Goal: Task Accomplishment & Management: Use online tool/utility

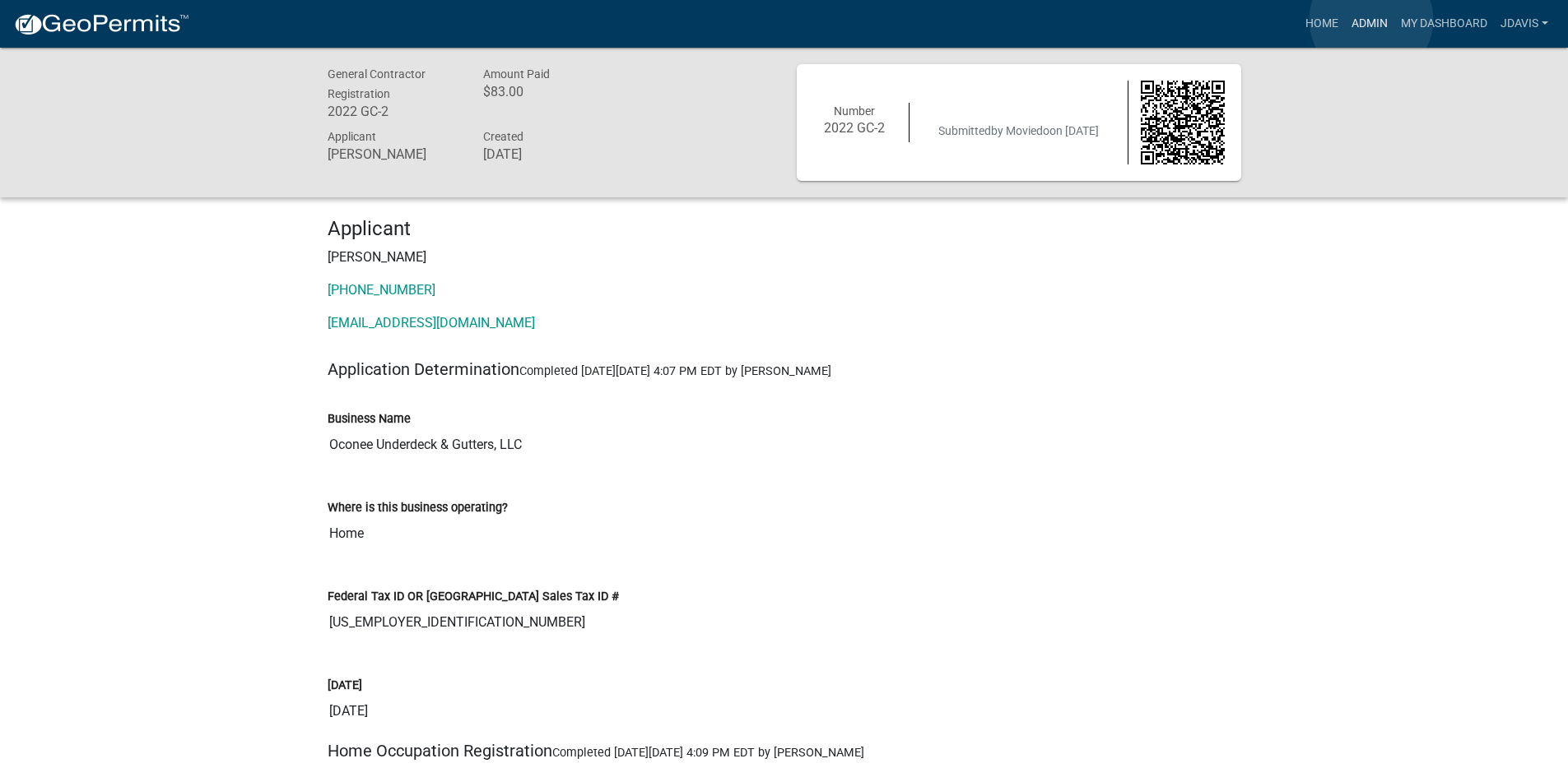
click at [1371, 19] on link "Admin" at bounding box center [1369, 24] width 50 height 31
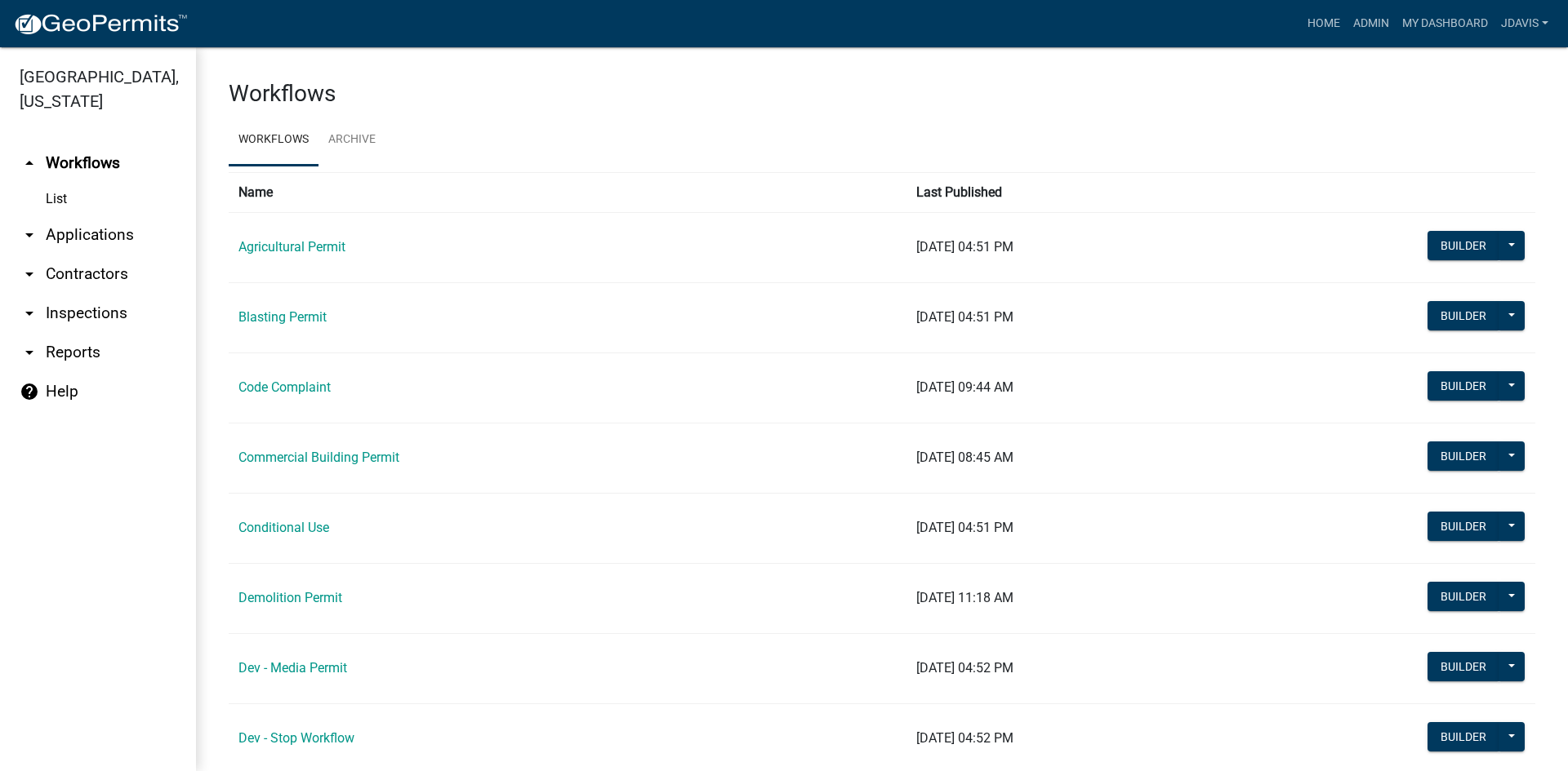
click at [121, 231] on link "arrow_drop_down Applications" at bounding box center [98, 234] width 196 height 39
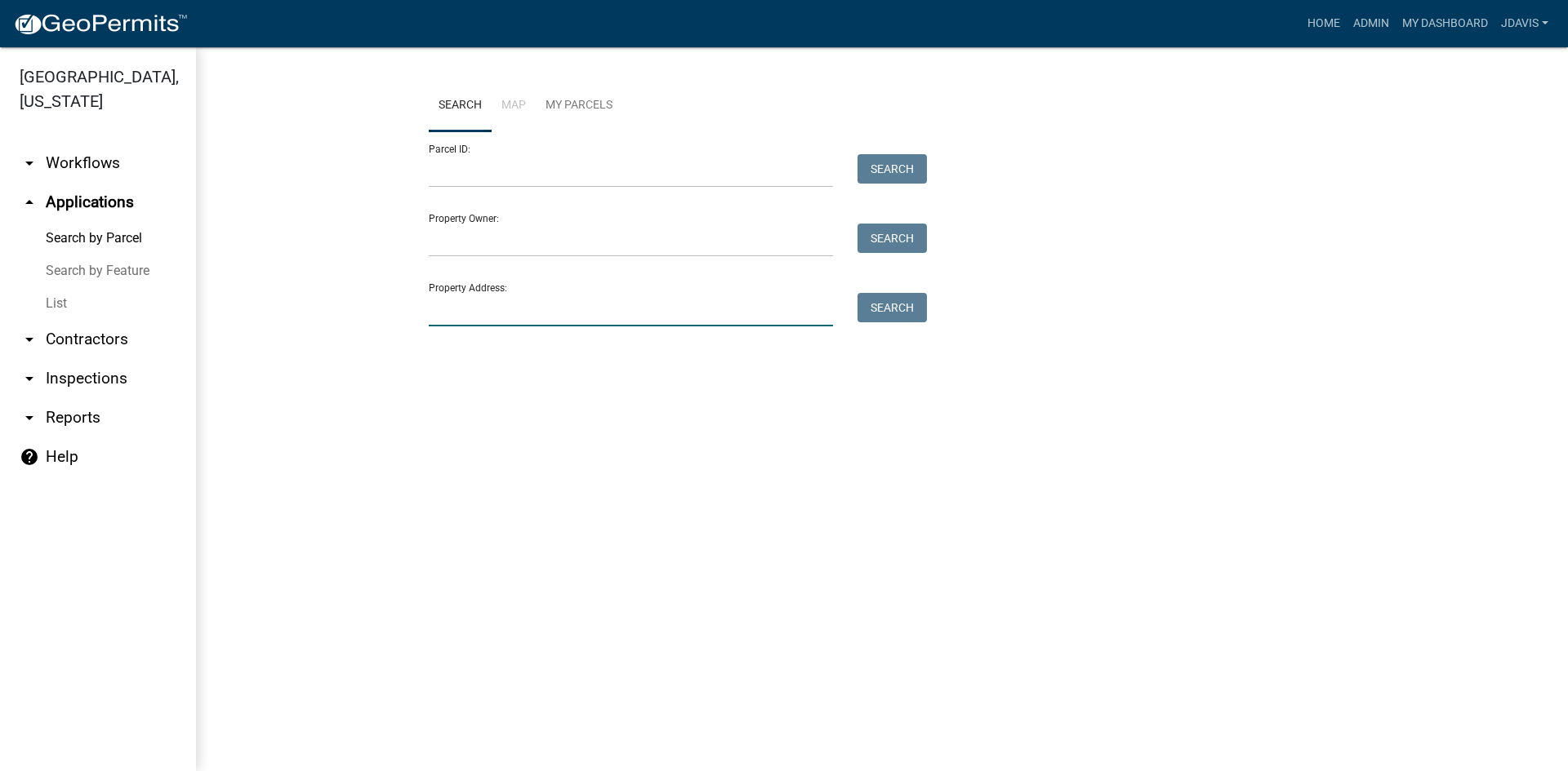
click at [429, 319] on input "Property Address:" at bounding box center [631, 310] width 405 height 33
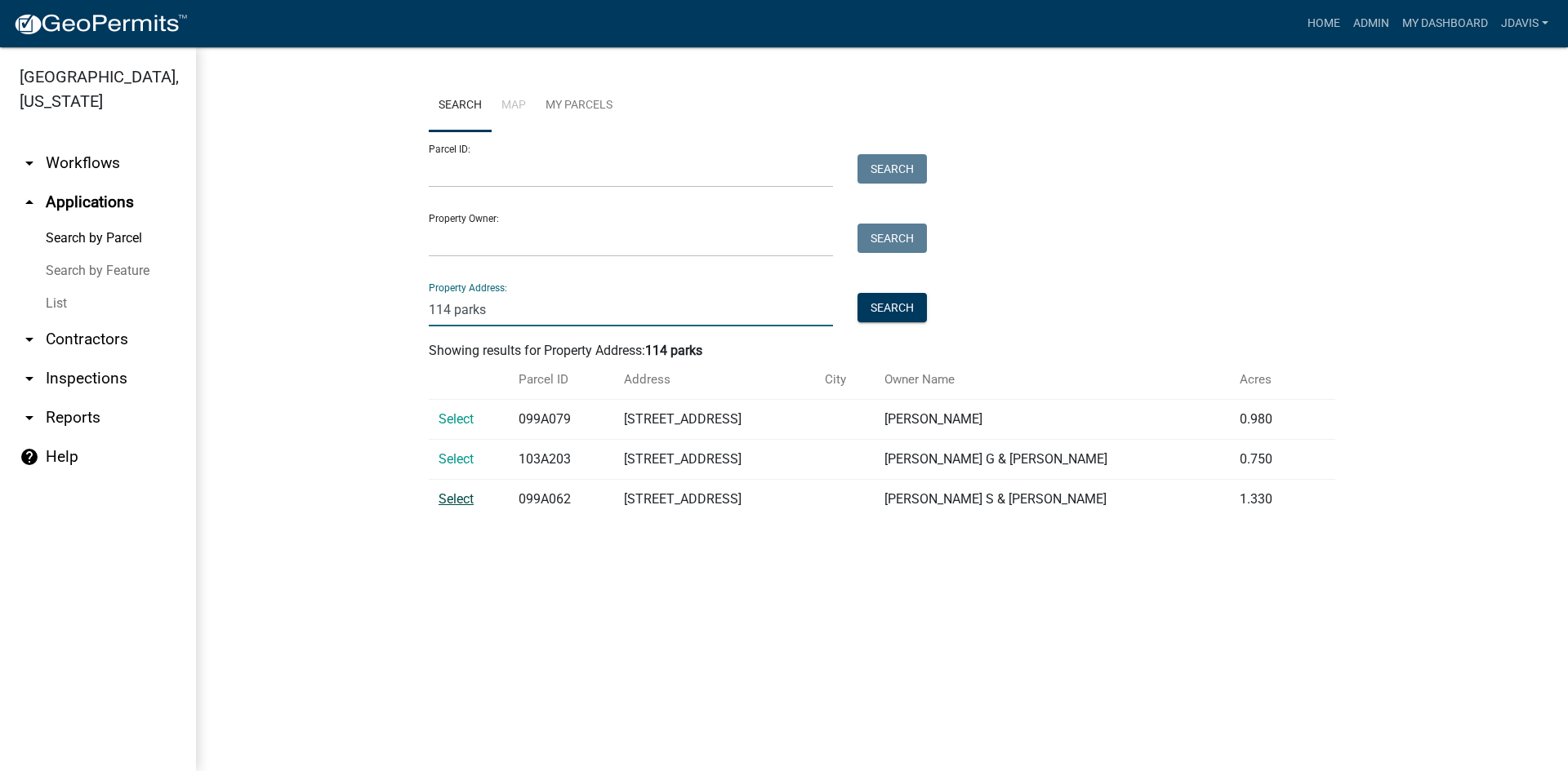
type input "114 parks"
click at [449, 502] on span "Select" at bounding box center [456, 499] width 35 height 16
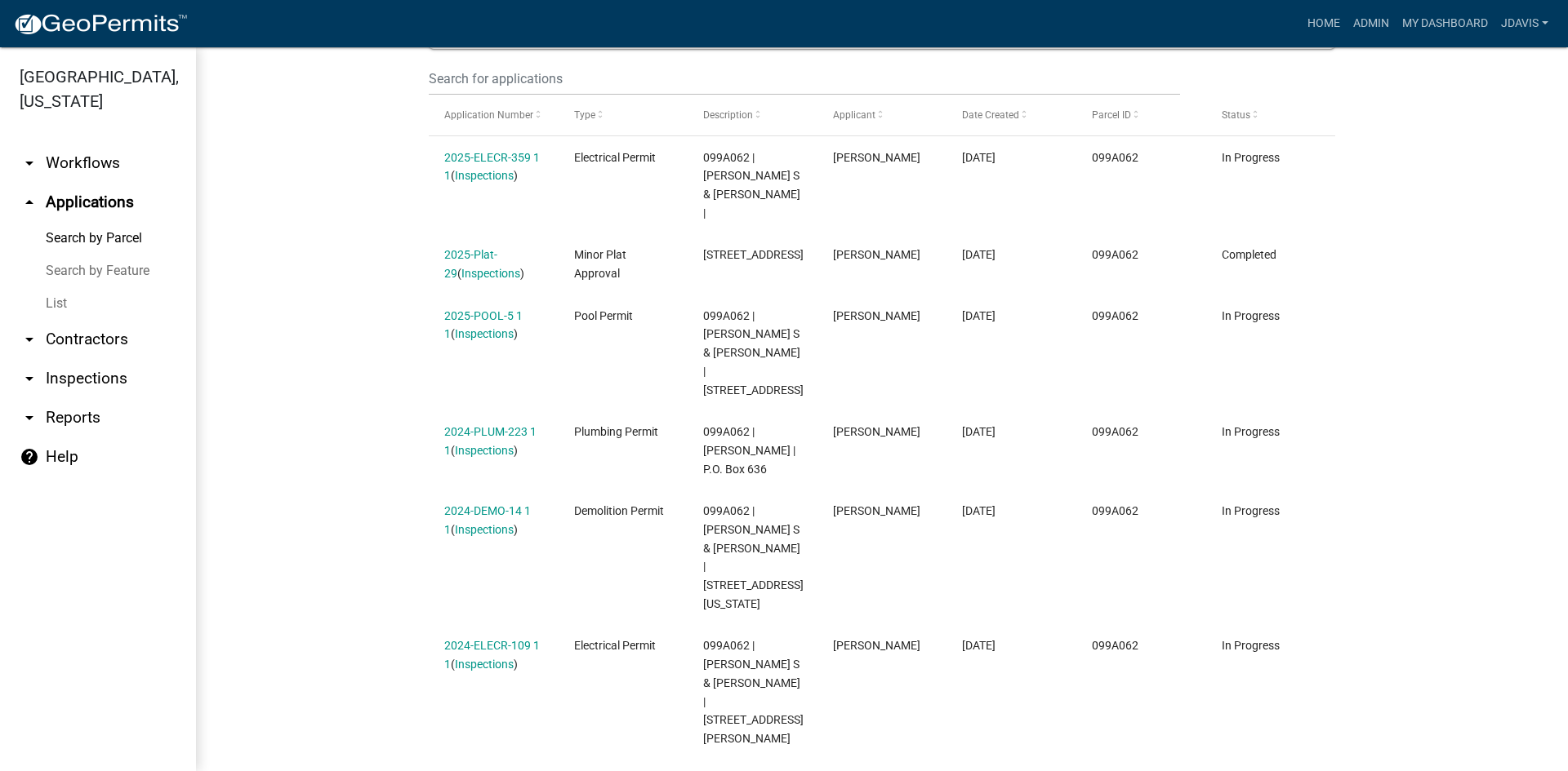
scroll to position [465, 0]
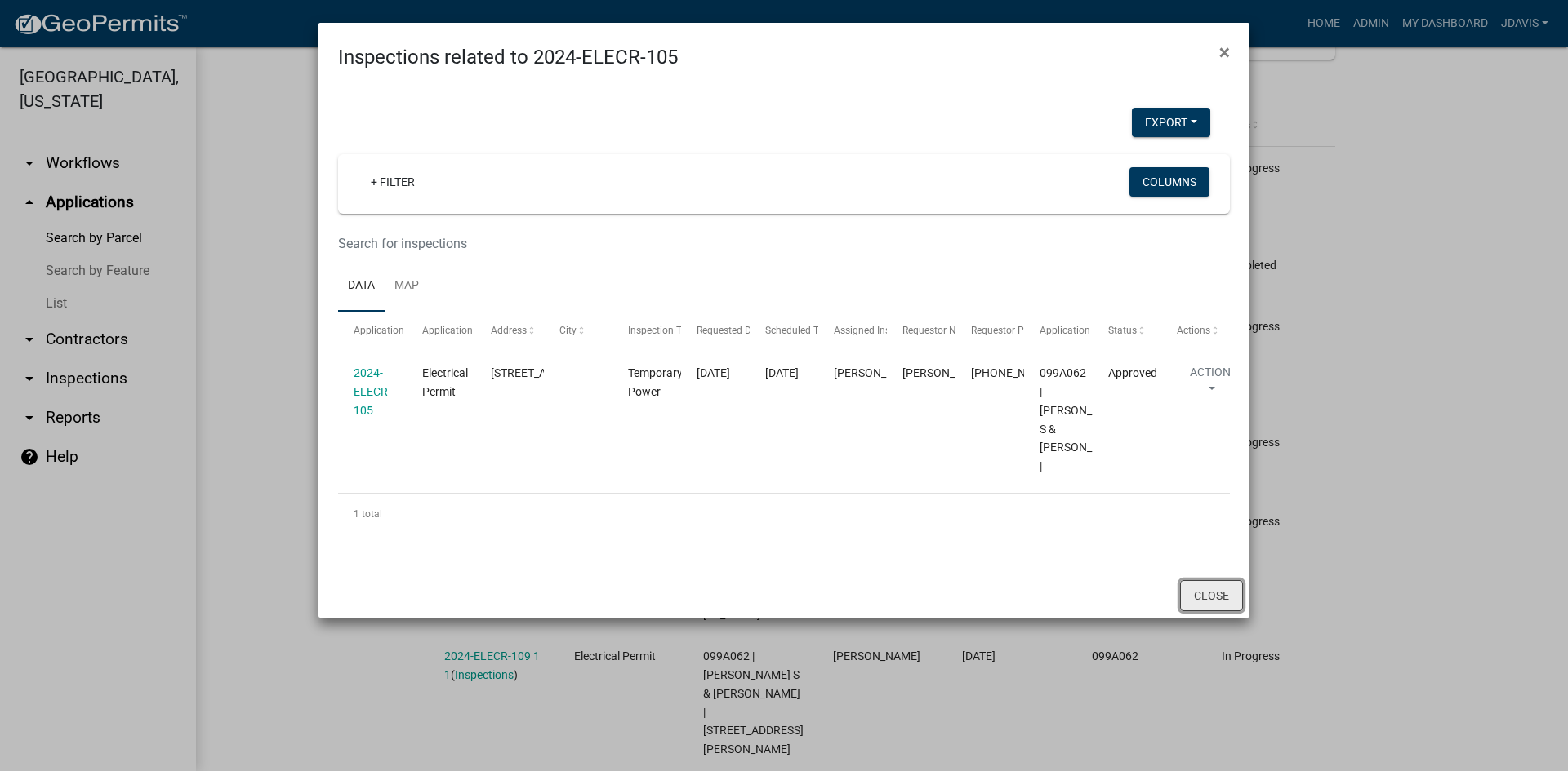
click at [1216, 611] on button "Close" at bounding box center [1211, 595] width 63 height 31
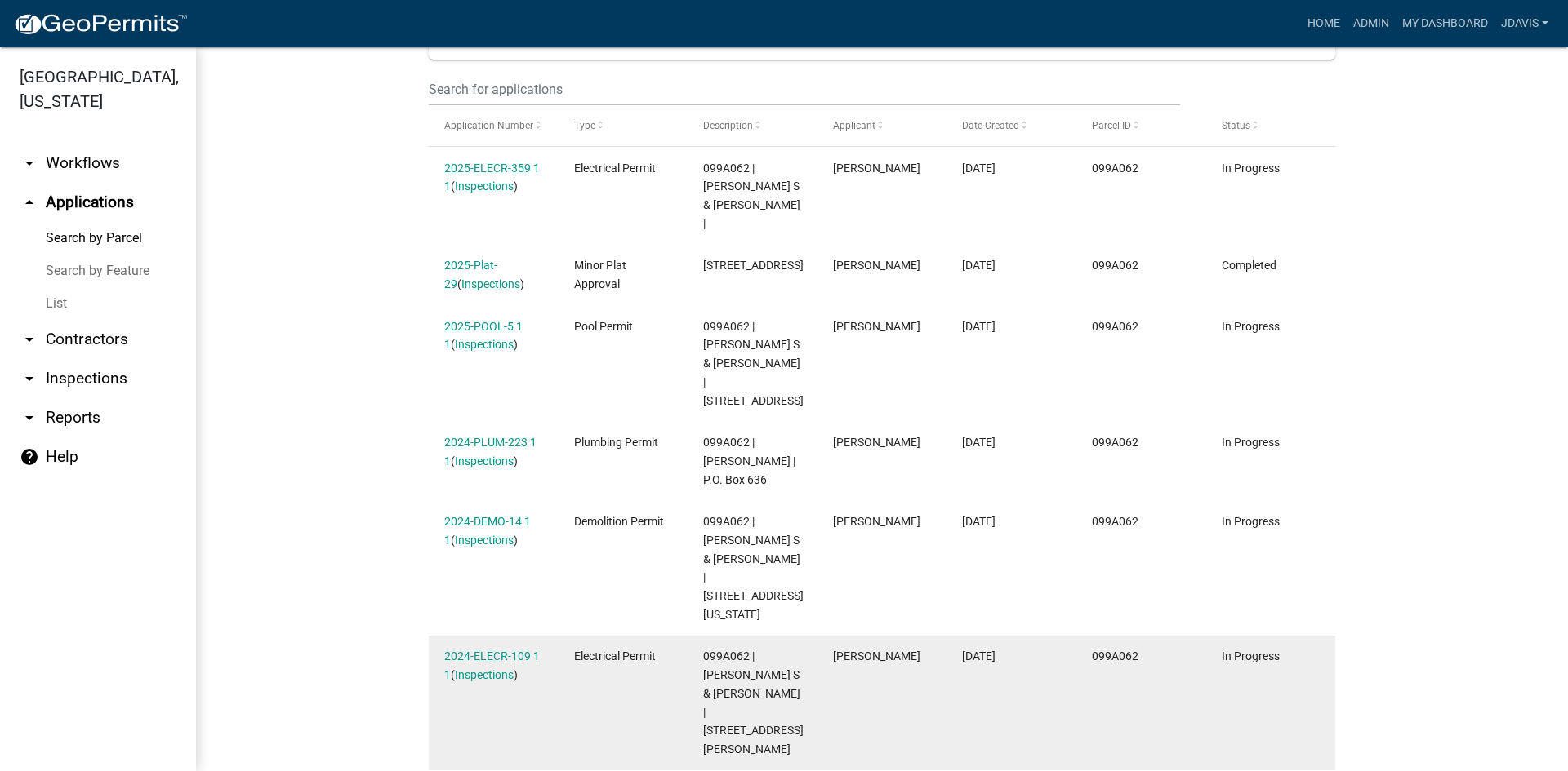
scroll to position [629, 0]
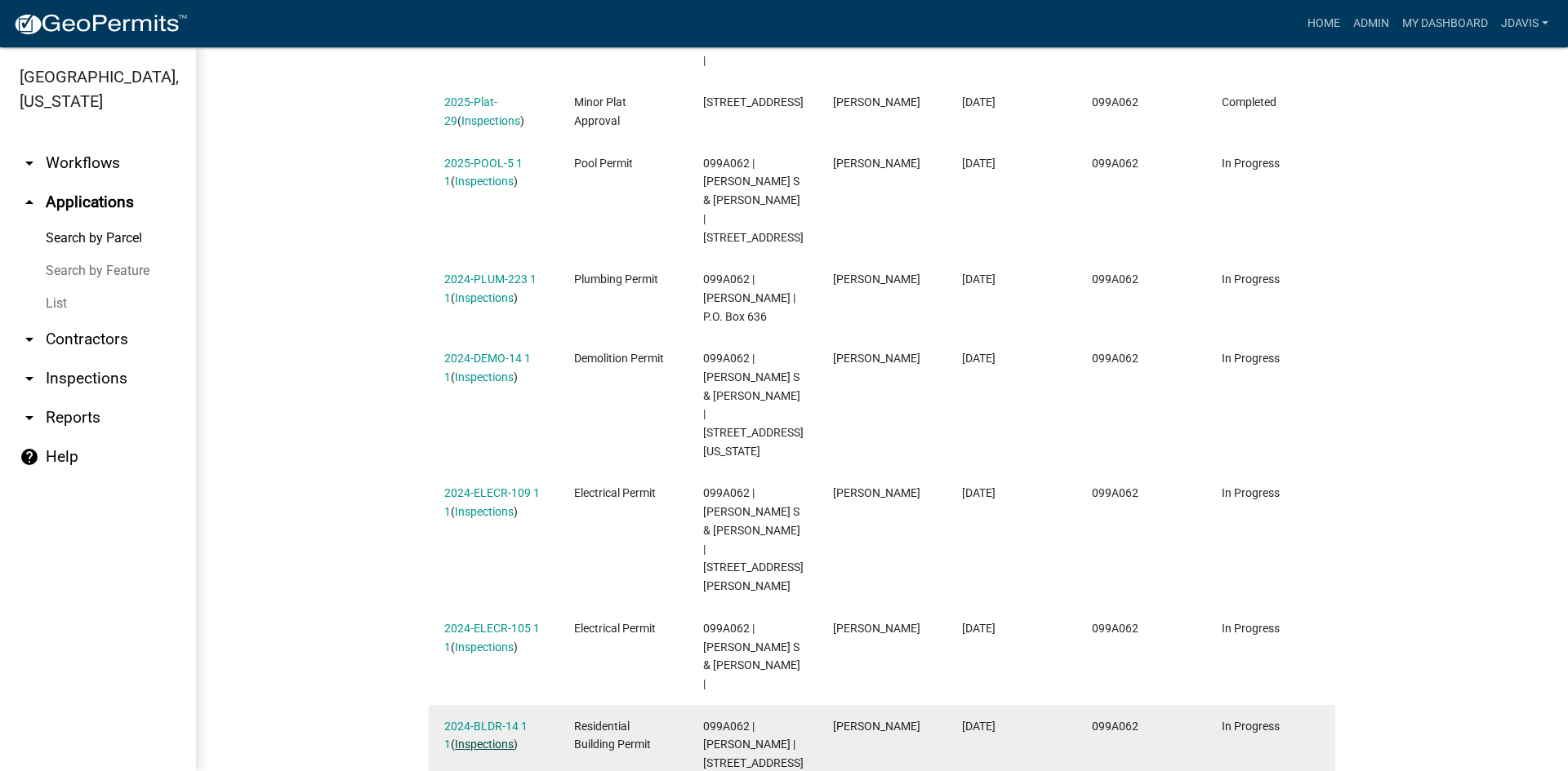
click at [499, 738] on link "Inspections" at bounding box center [484, 744] width 59 height 13
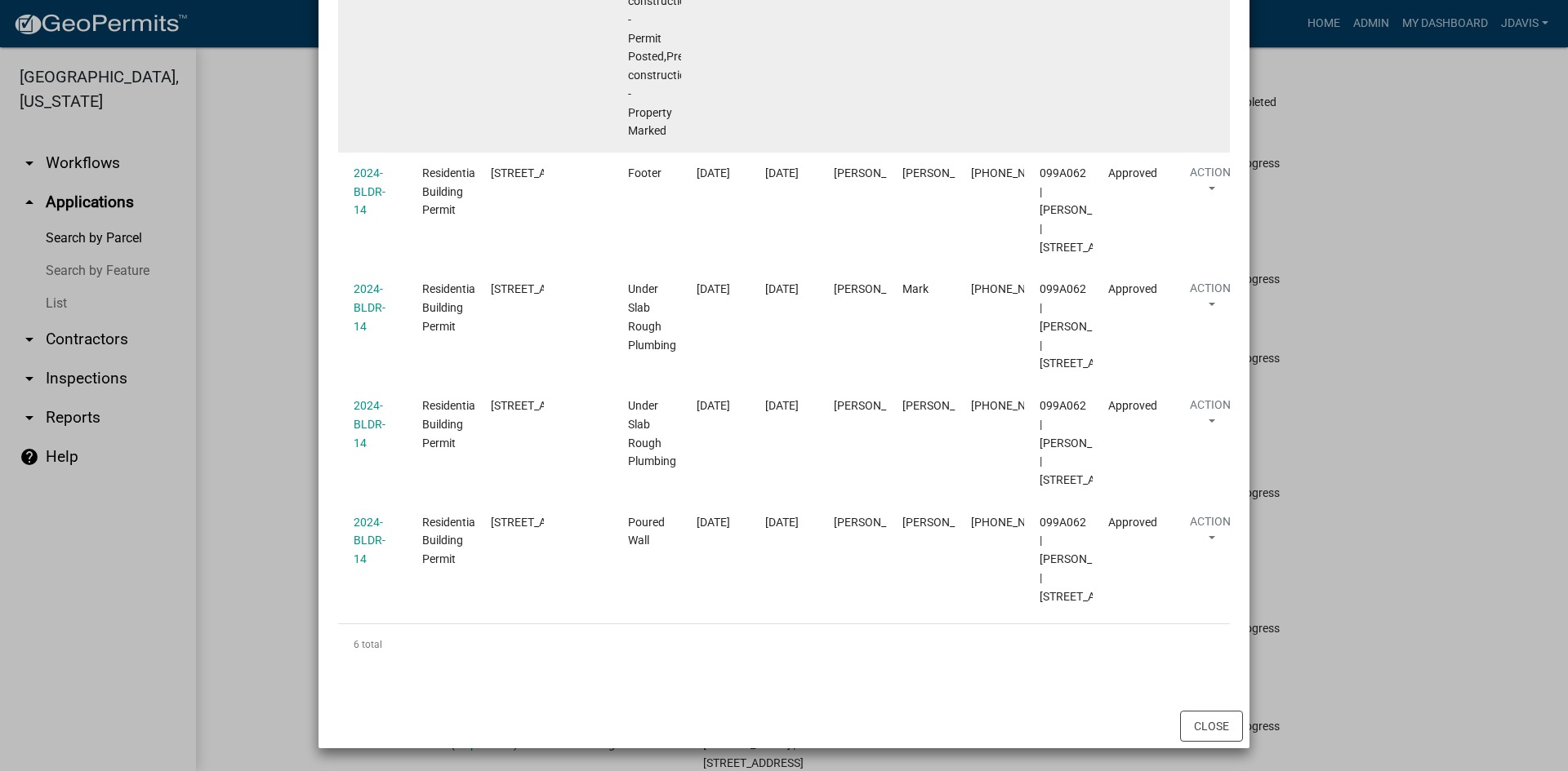
scroll to position [1061, 0]
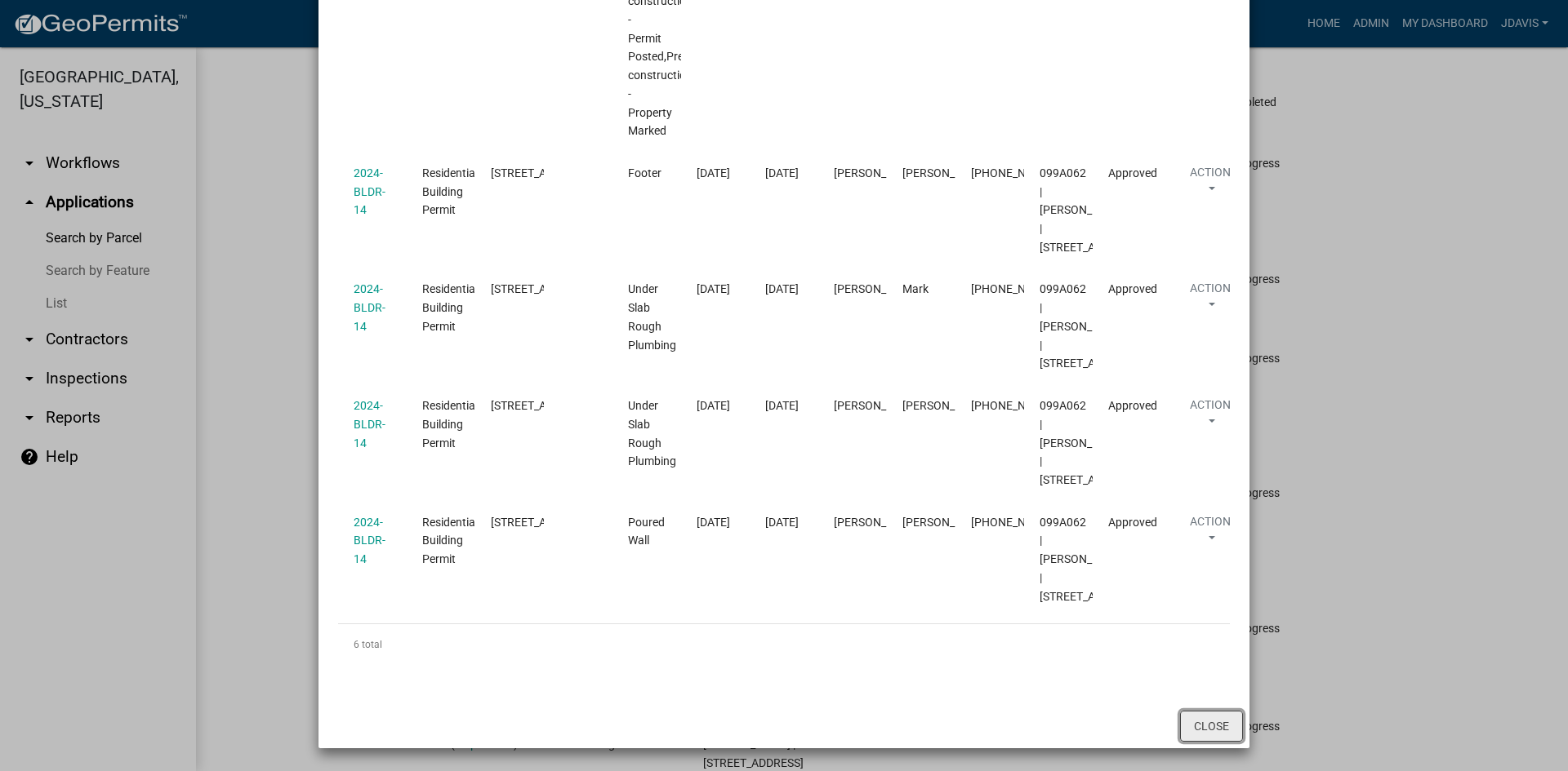
click at [1194, 722] on button "Close" at bounding box center [1211, 726] width 63 height 31
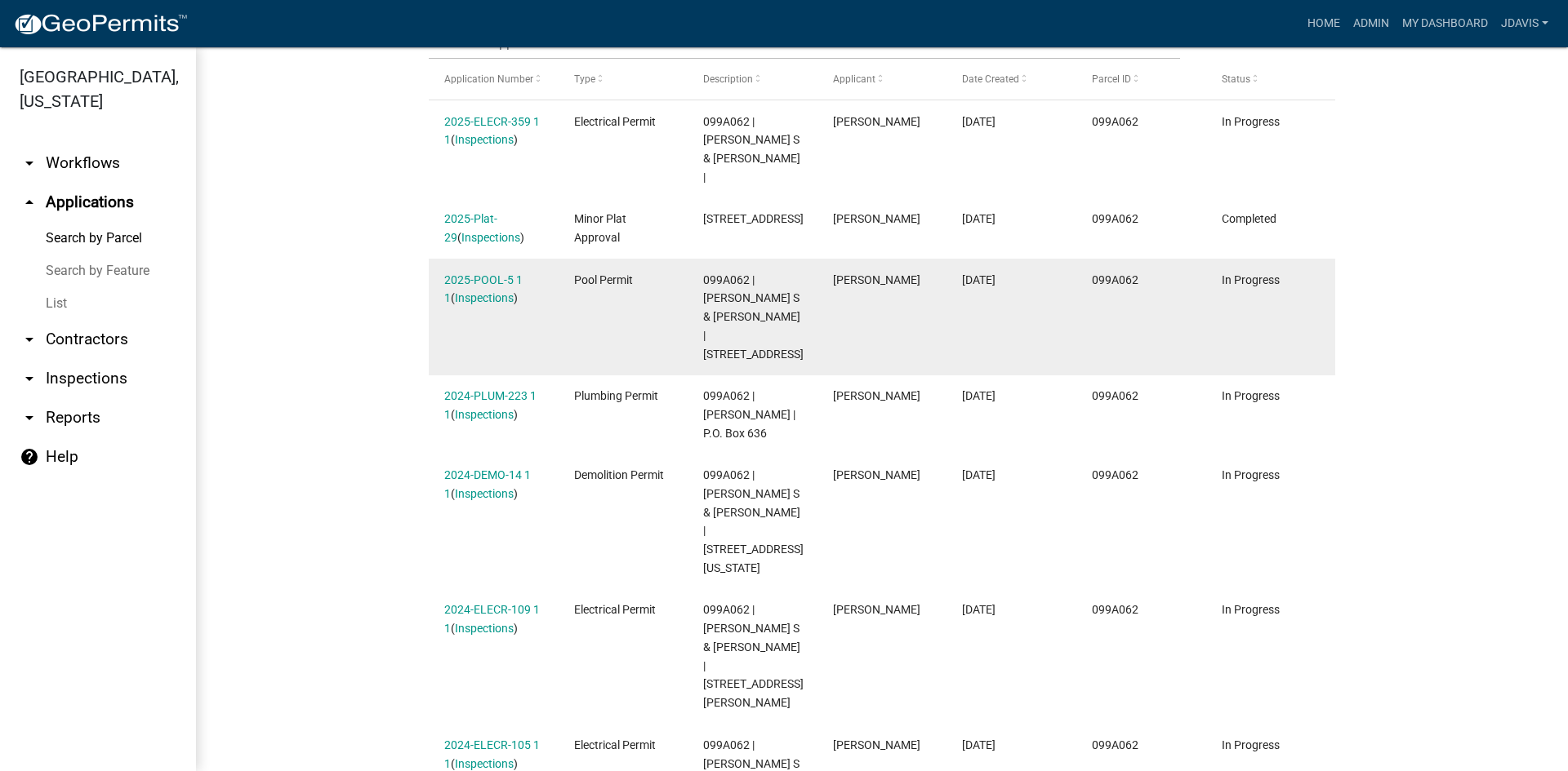
scroll to position [629, 0]
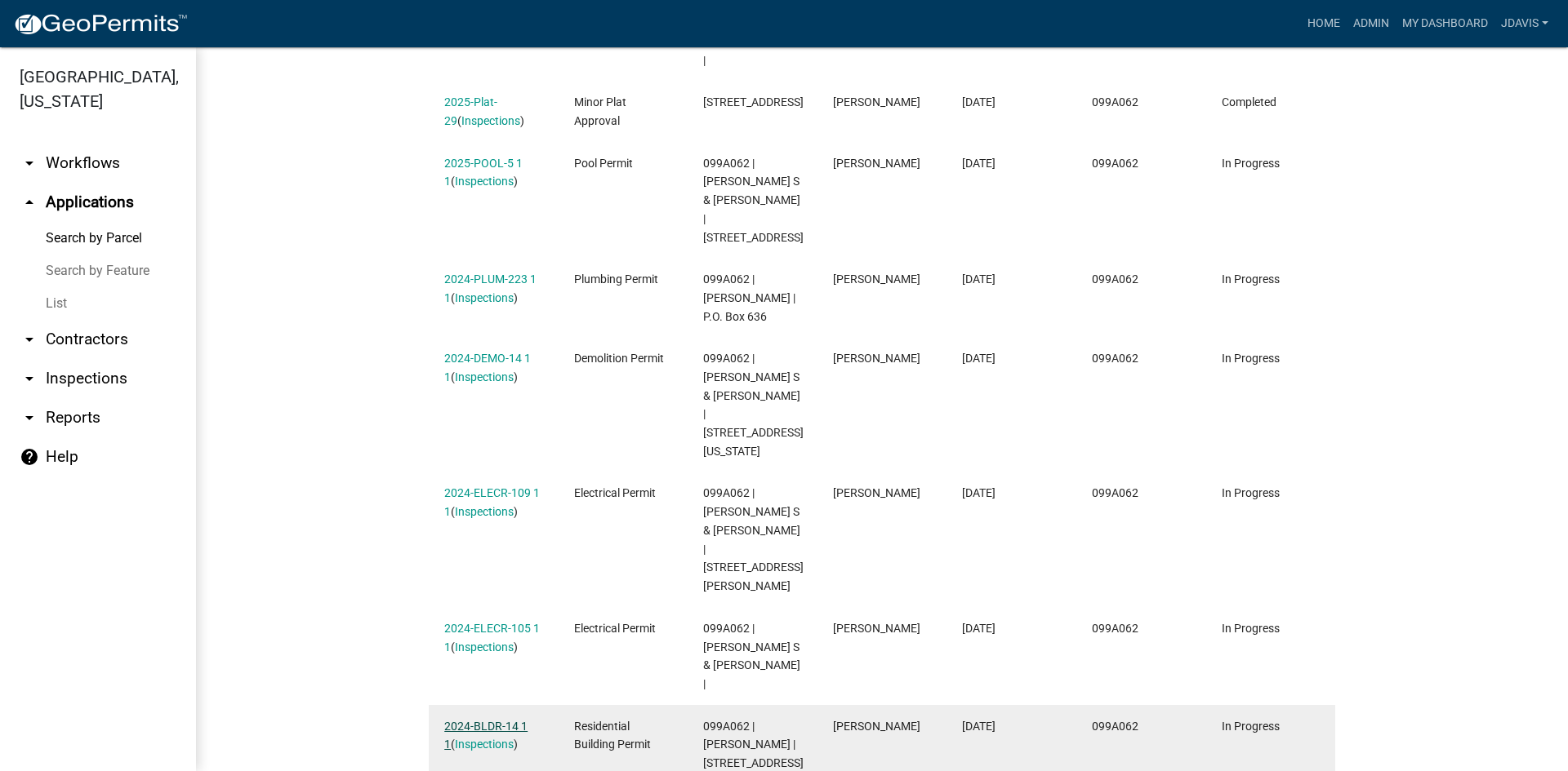
click at [484, 720] on link "2024-BLDR-14 1 1" at bounding box center [485, 736] width 83 height 32
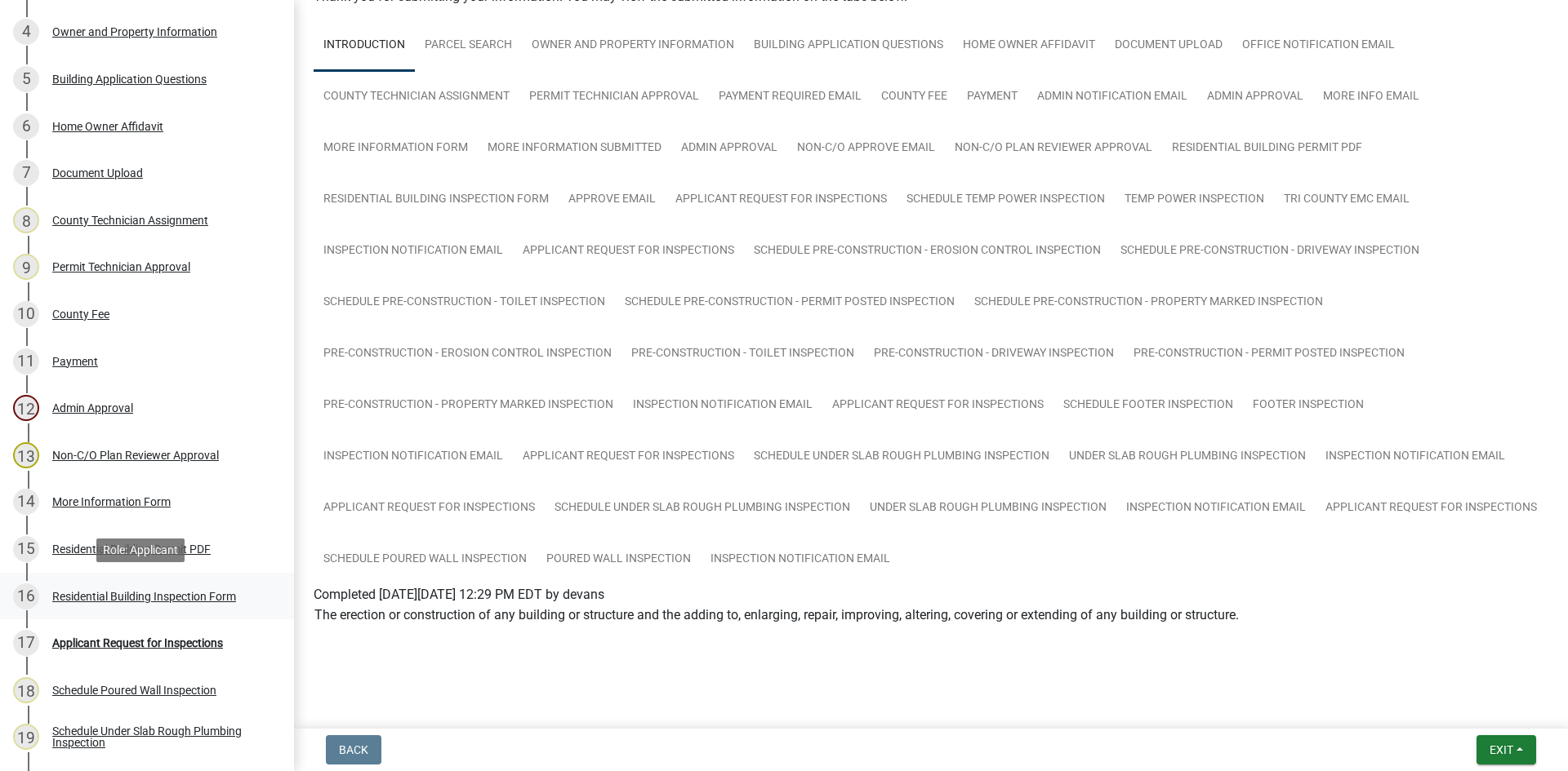
scroll to position [816, 0]
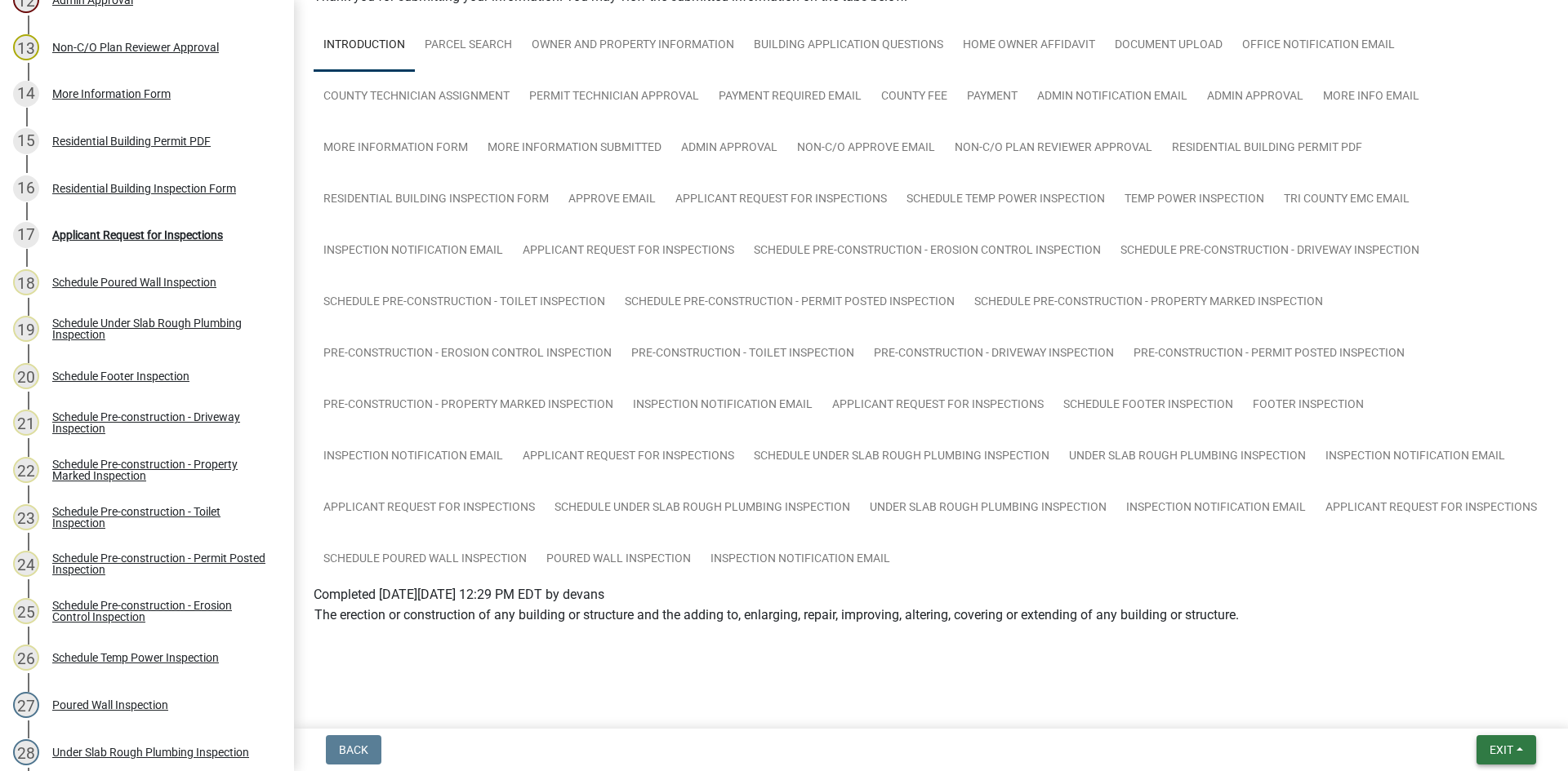
click at [1490, 748] on span "Exit" at bounding box center [1502, 750] width 23 height 13
click at [1498, 712] on button "Save & Exit" at bounding box center [1471, 707] width 131 height 39
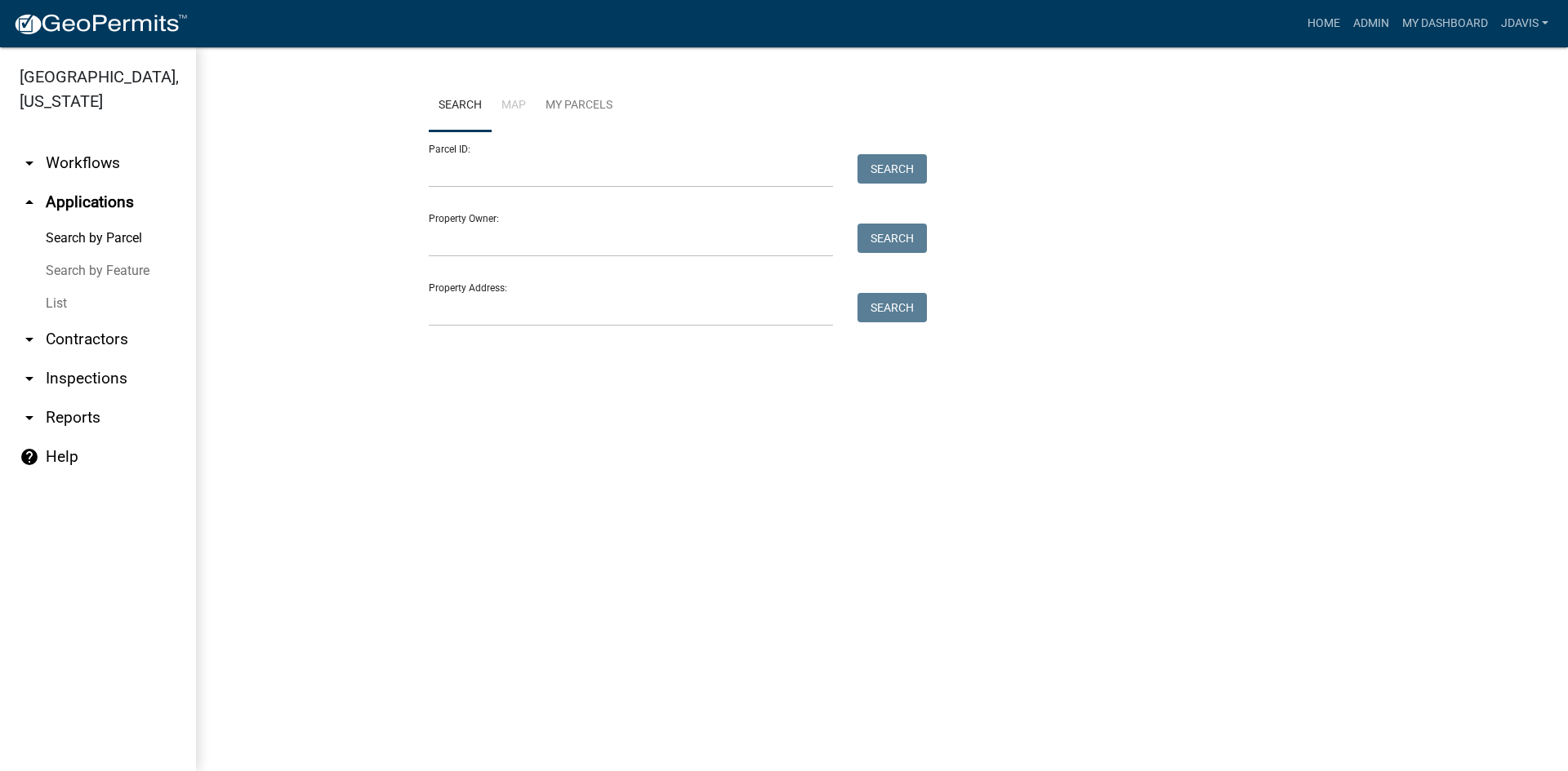
click at [62, 304] on link "List" at bounding box center [98, 303] width 196 height 33
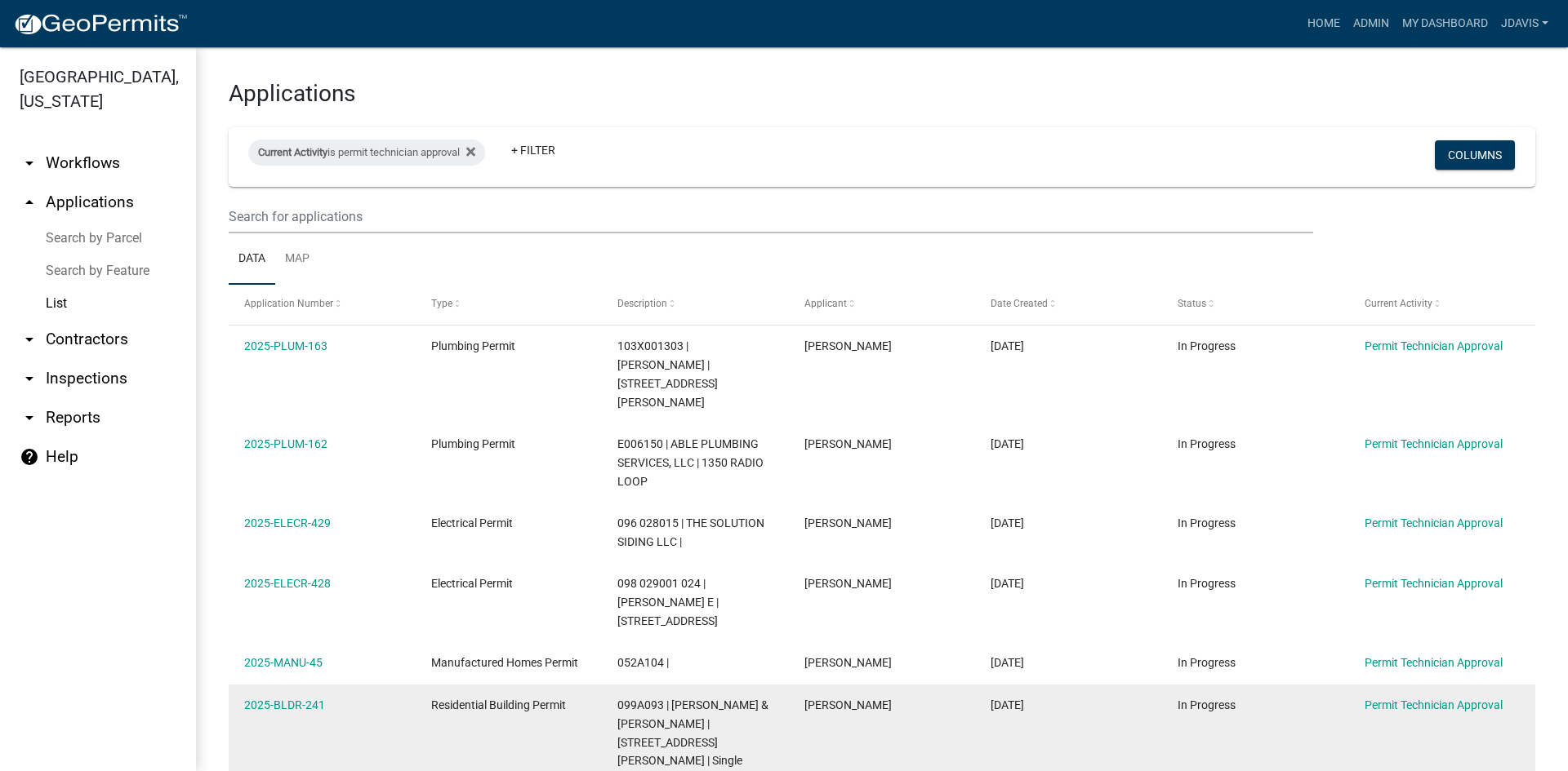
scroll to position [17, 0]
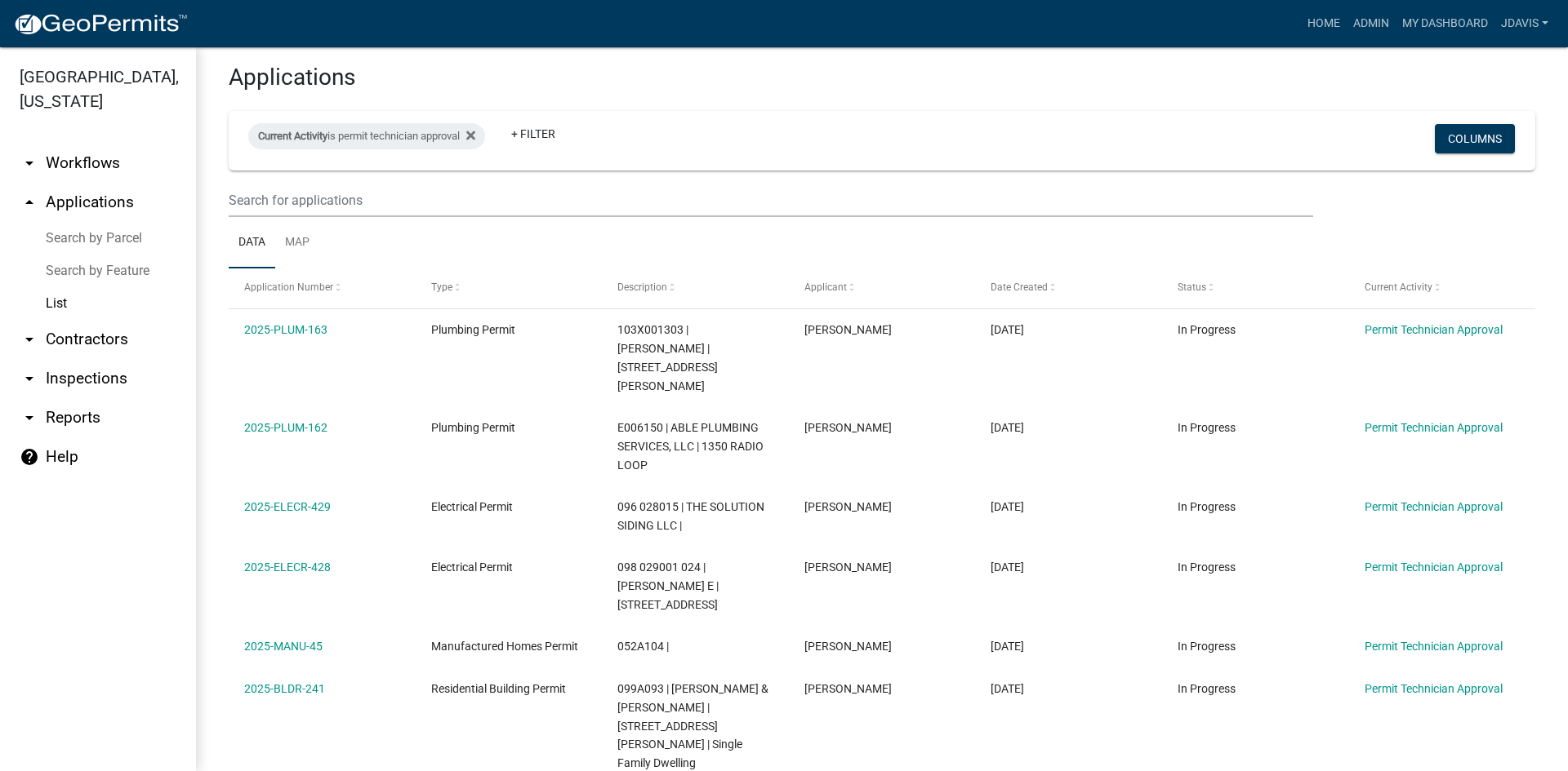
drag, startPoint x: 240, startPoint y: 326, endPoint x: 1427, endPoint y: 727, distance: 1252.9
click at [1427, 727] on div "Application Number Type Description Applicant Date Created Status Current Activ…" at bounding box center [882, 550] width 1307 height 563
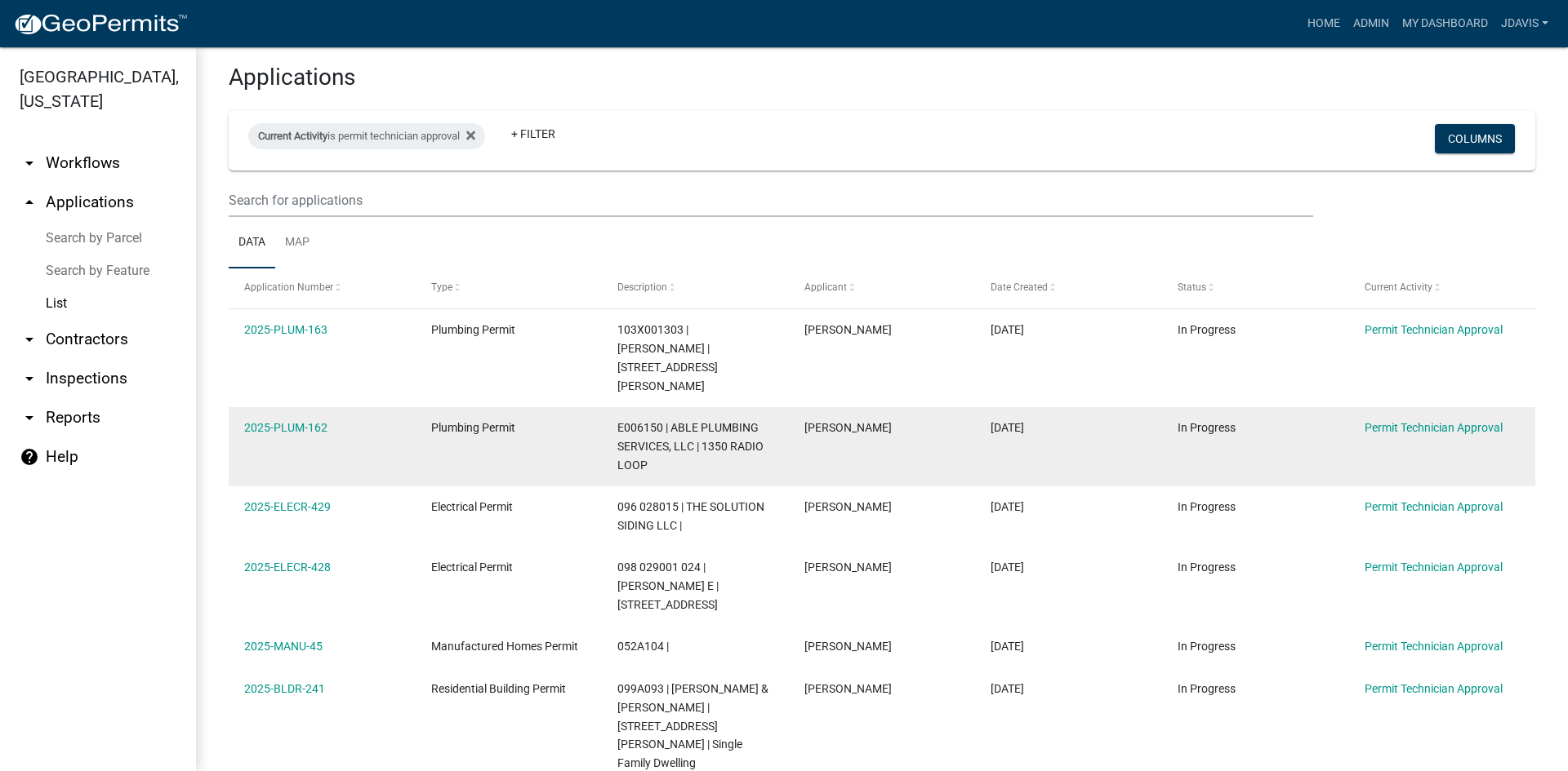
copy div "2025-PLUM-163 Plumbing Permit 103X001303 | [PERSON_NAME] | 625 [PERSON_NAME] Pl…"
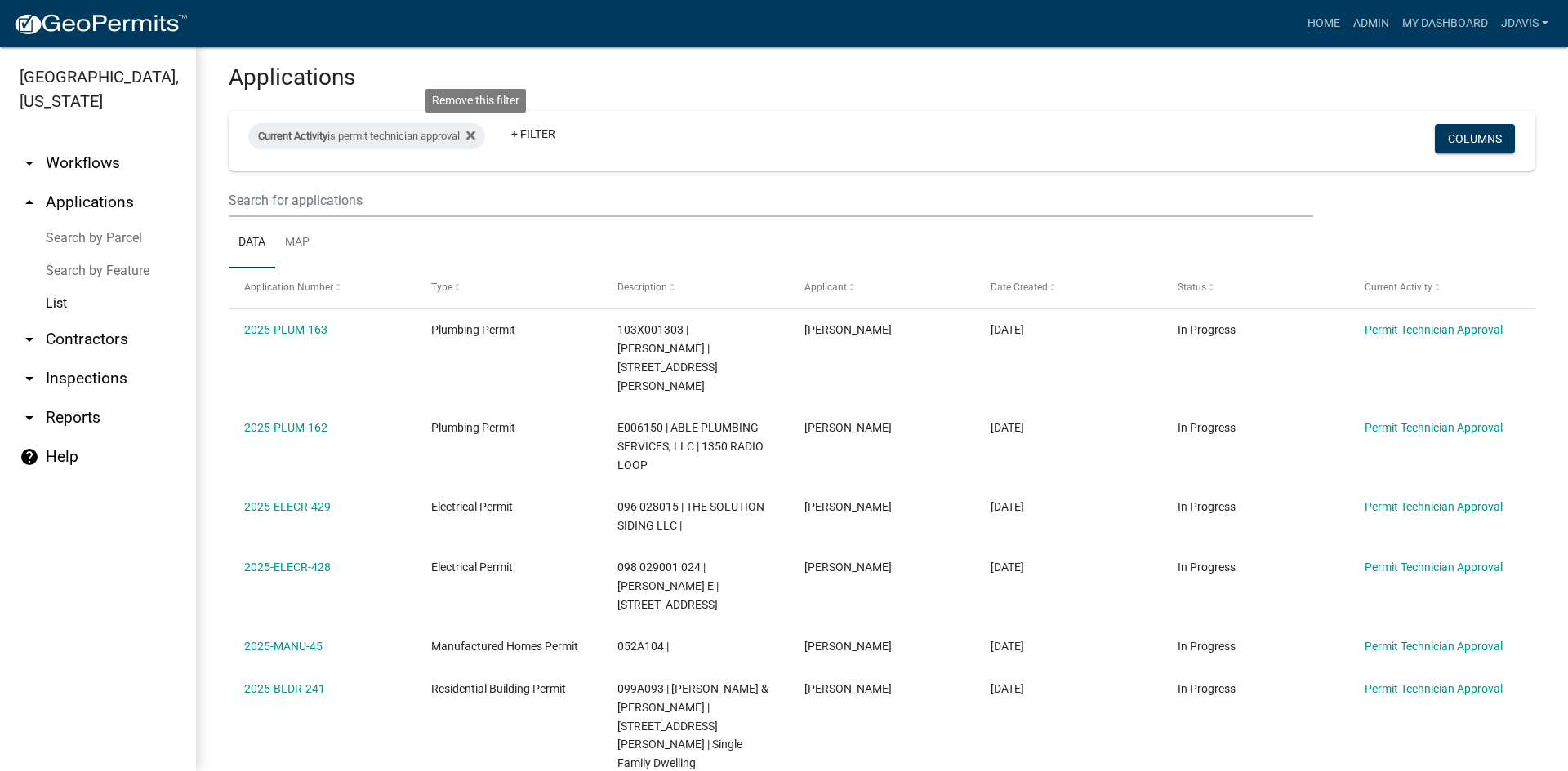
click at [475, 136] on icon at bounding box center [471, 135] width 9 height 9
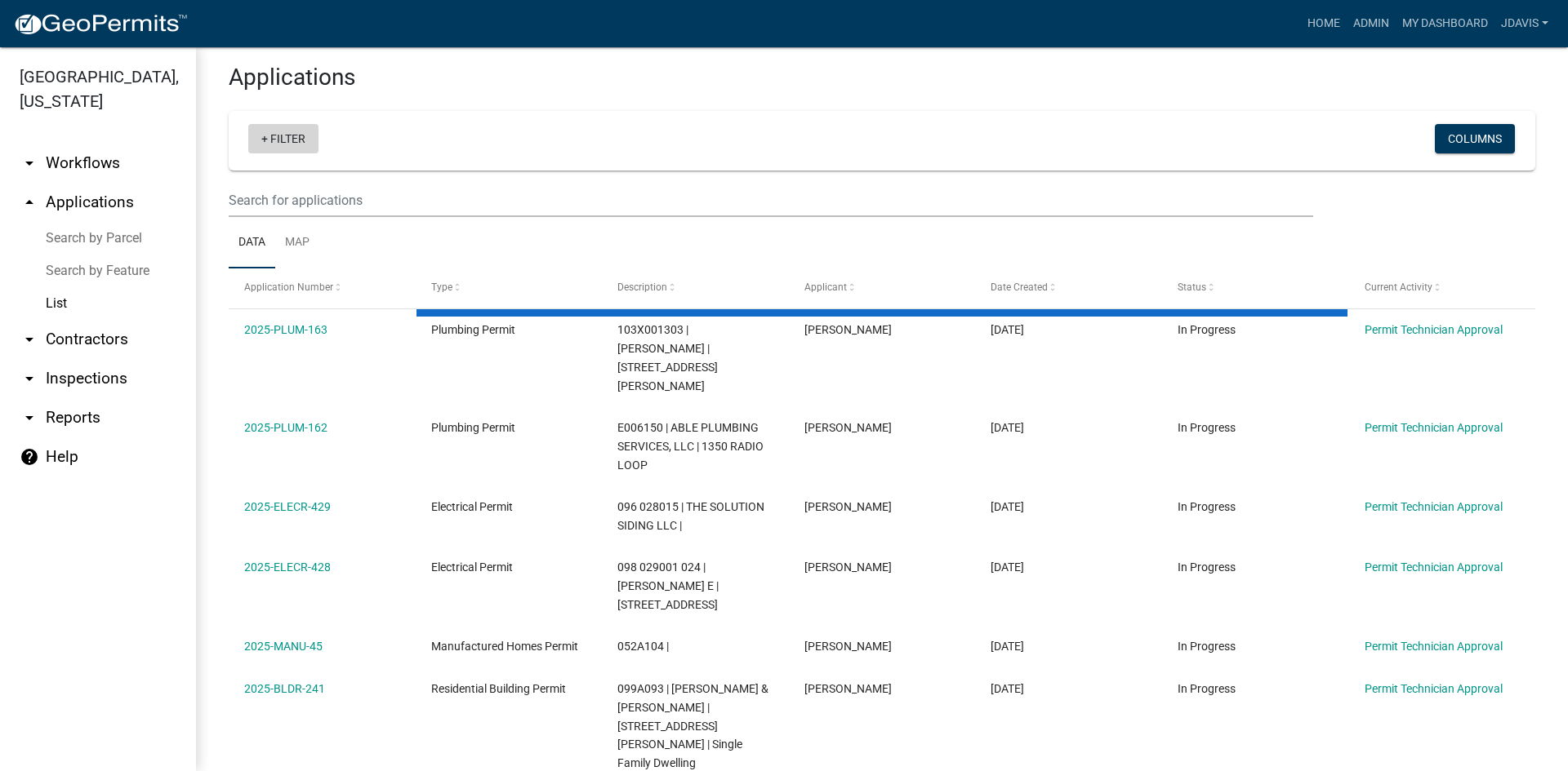
click at [260, 138] on link "+ Filter" at bounding box center [283, 138] width 70 height 29
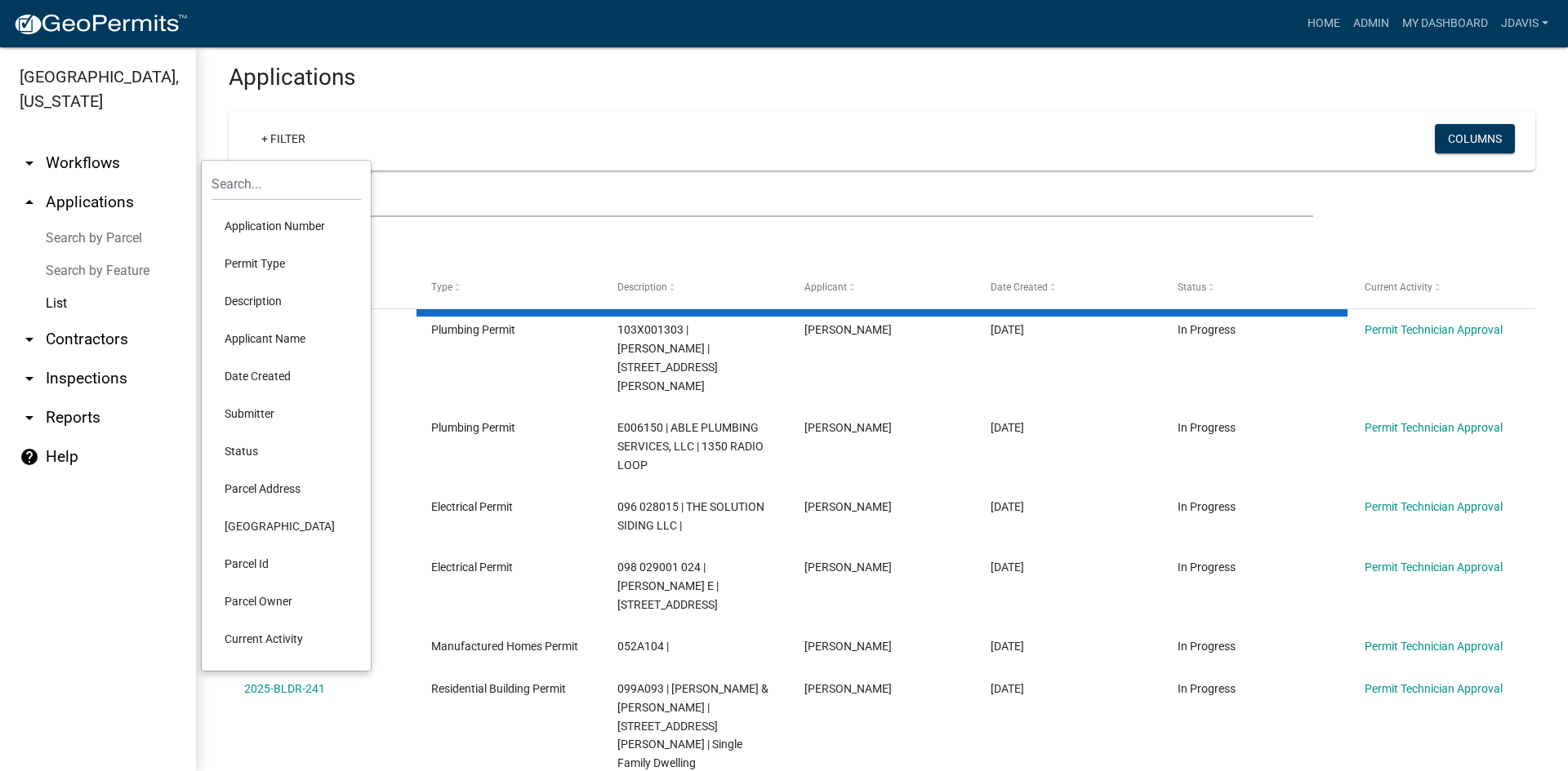
select select "2: 50"
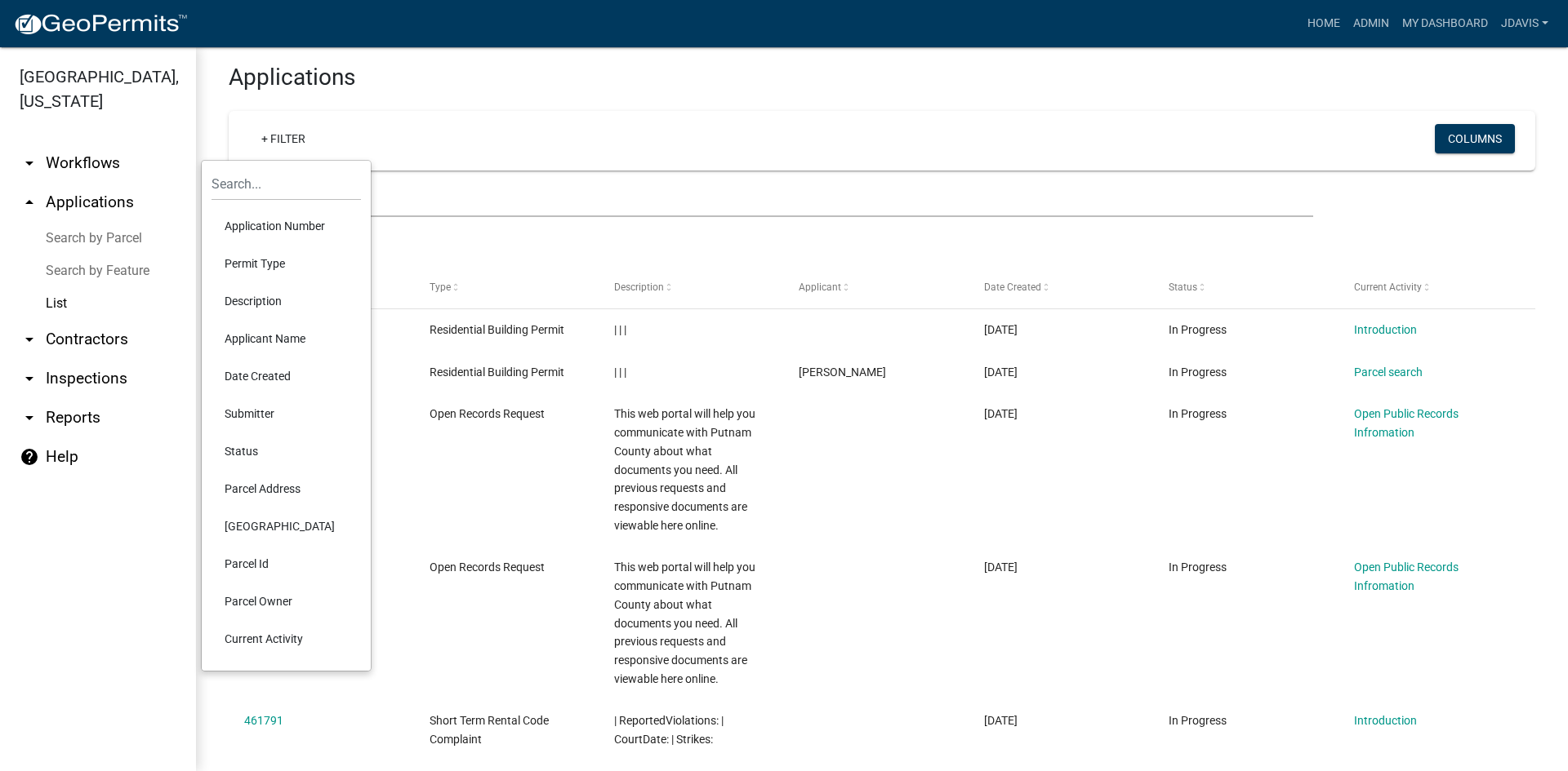
click at [271, 635] on li "Current Activity" at bounding box center [286, 639] width 149 height 38
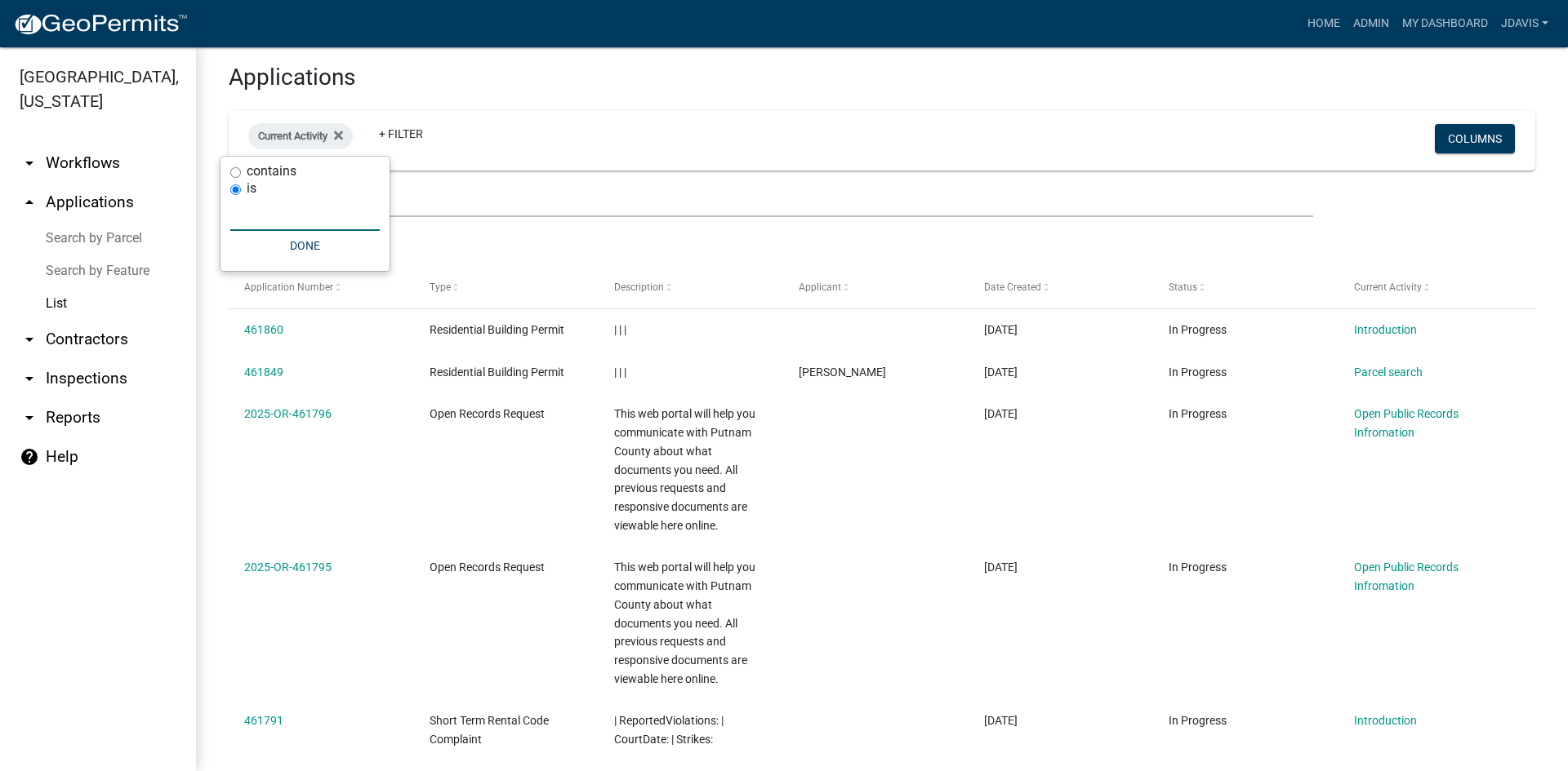
click at [271, 213] on input "text" at bounding box center [305, 214] width 149 height 33
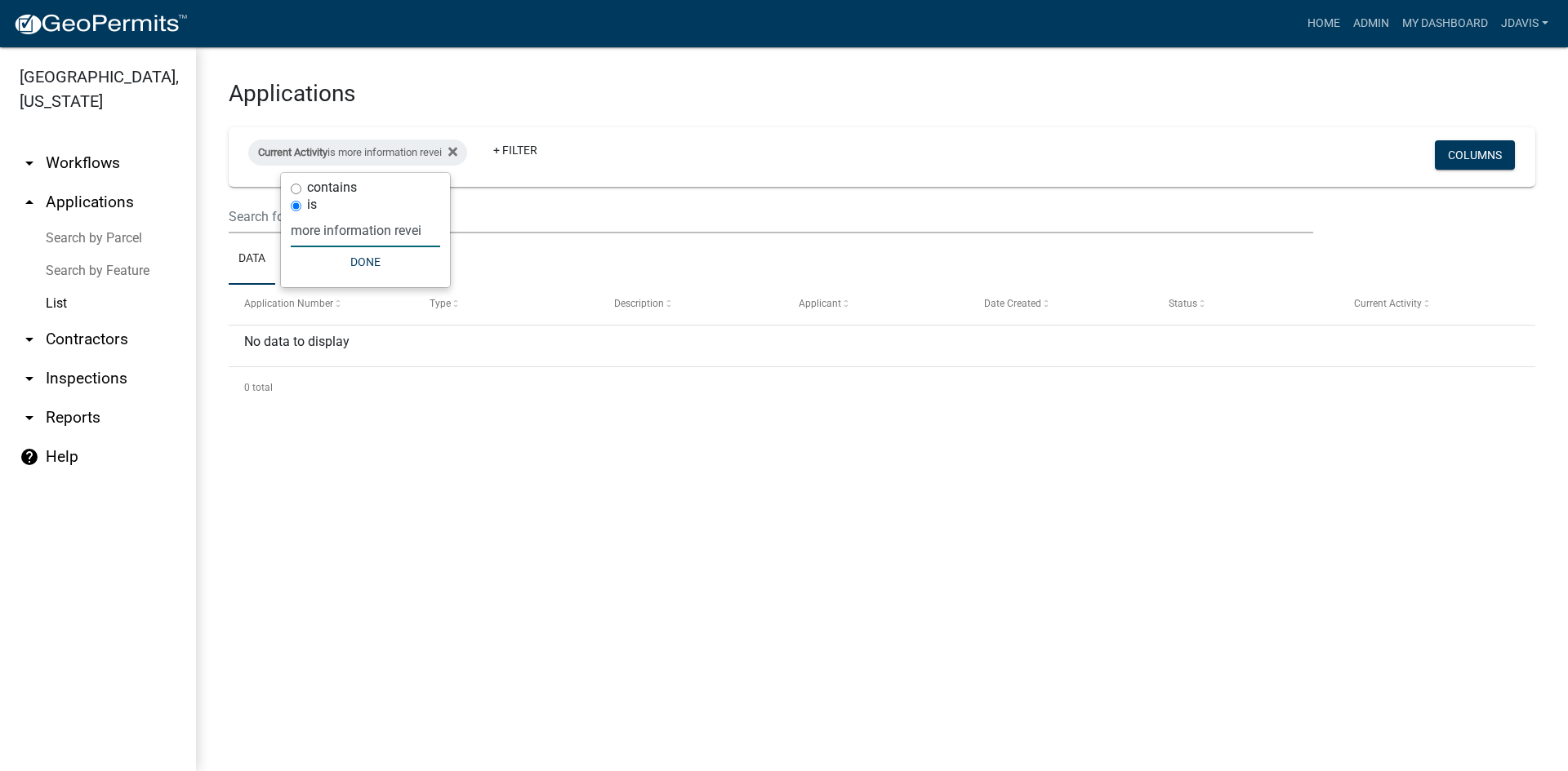
scroll to position [0, 0]
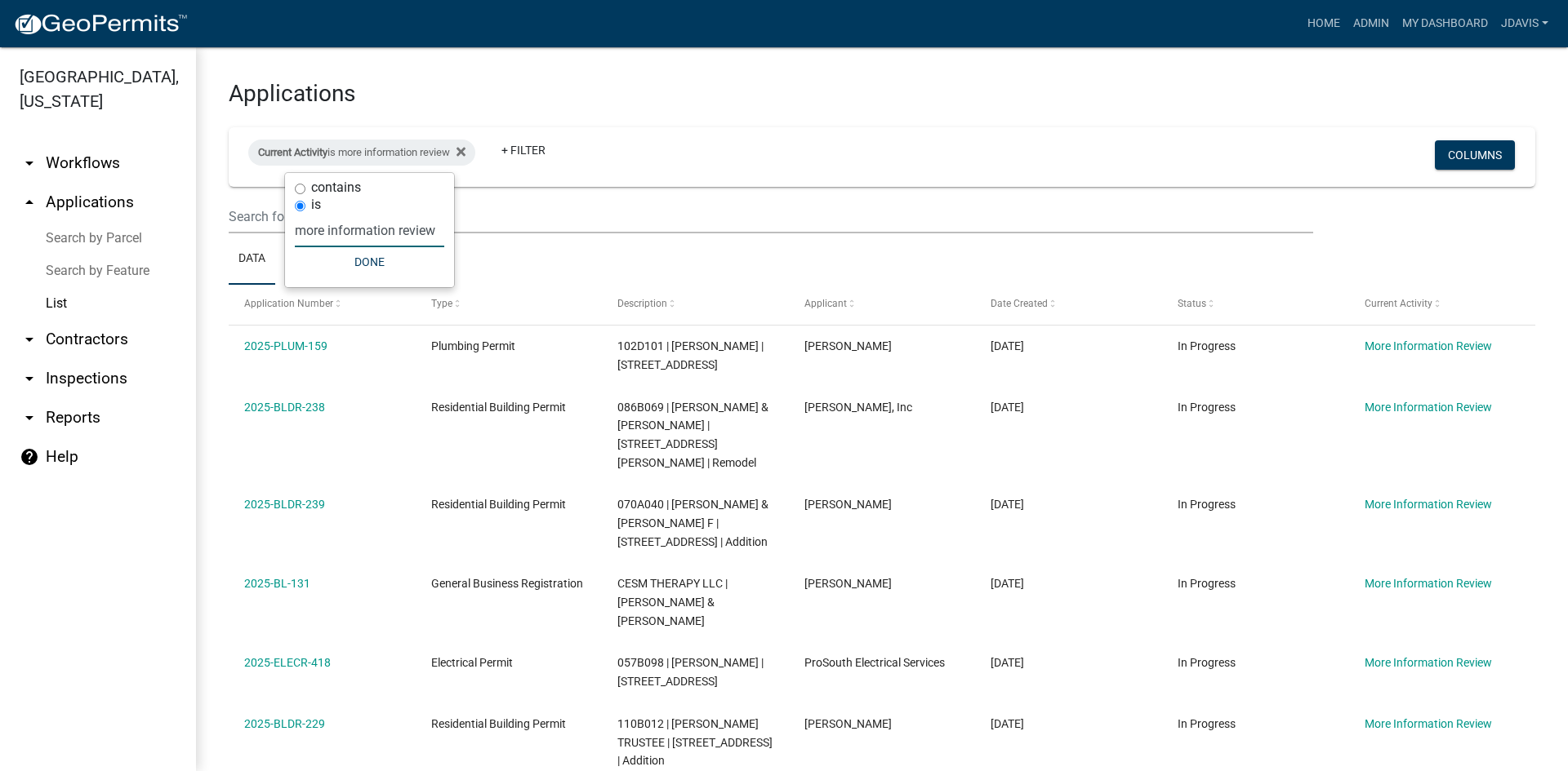
type input "more information review"
click at [369, 274] on div "contains is more information review Done" at bounding box center [369, 230] width 169 height 115
click at [379, 253] on button "Done" at bounding box center [369, 261] width 149 height 29
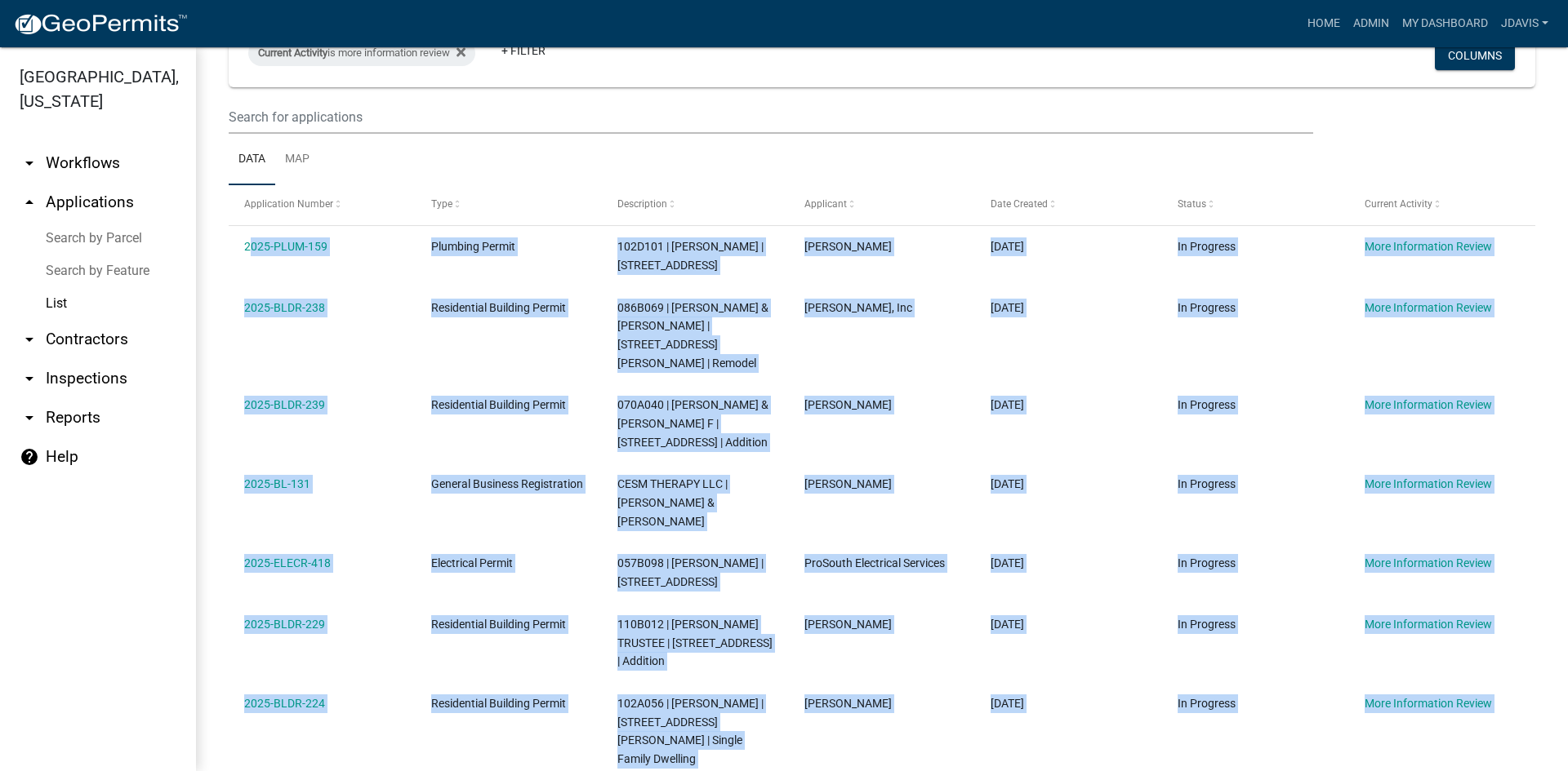
scroll to position [426, 0]
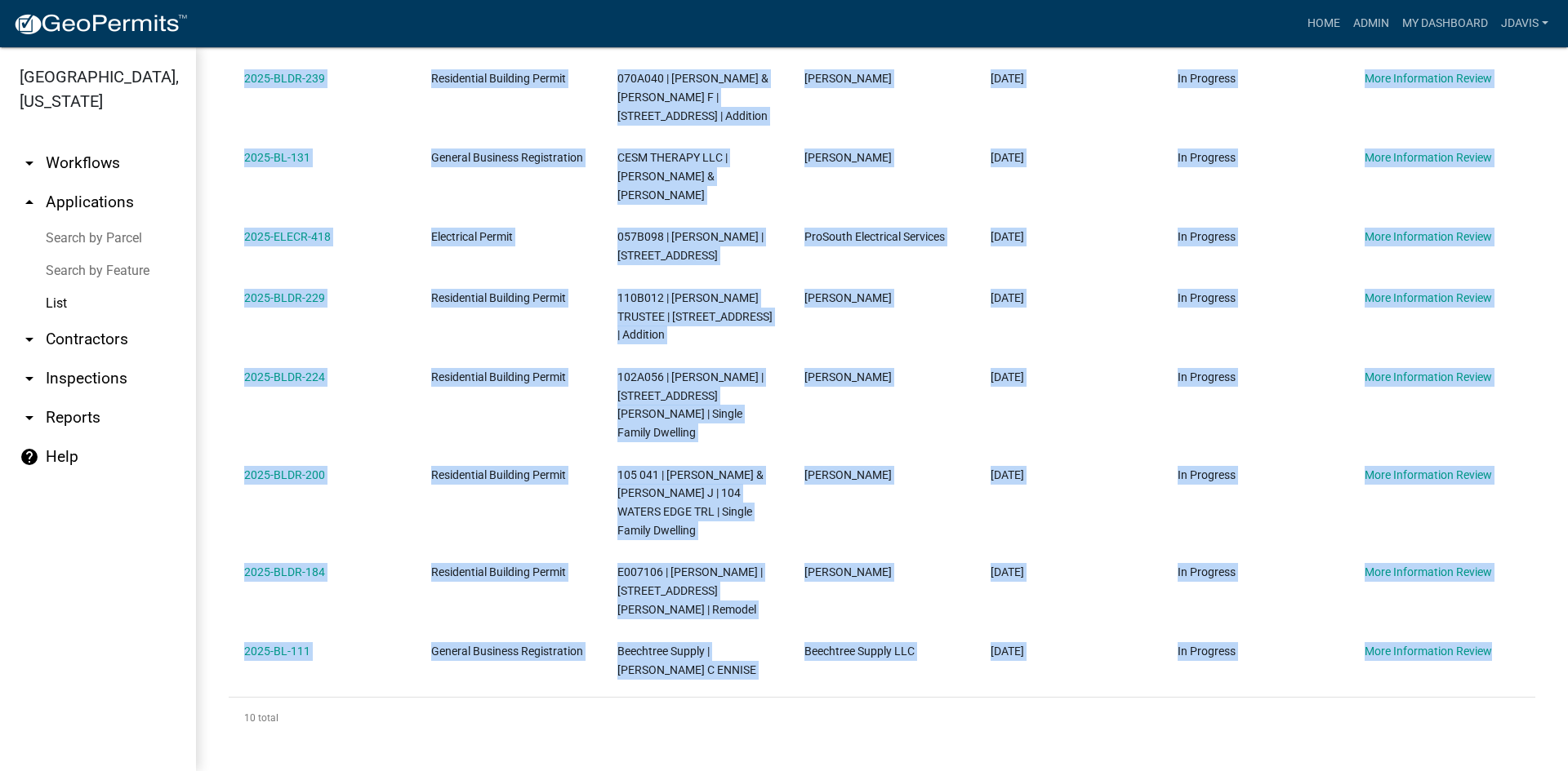
drag, startPoint x: 236, startPoint y: 253, endPoint x: 1567, endPoint y: 810, distance: 1442.8
click at [1567, 770] on html "Internet Explorer does NOT work with GeoPermits. Get a new browser for more sec…" at bounding box center [784, 385] width 1568 height 771
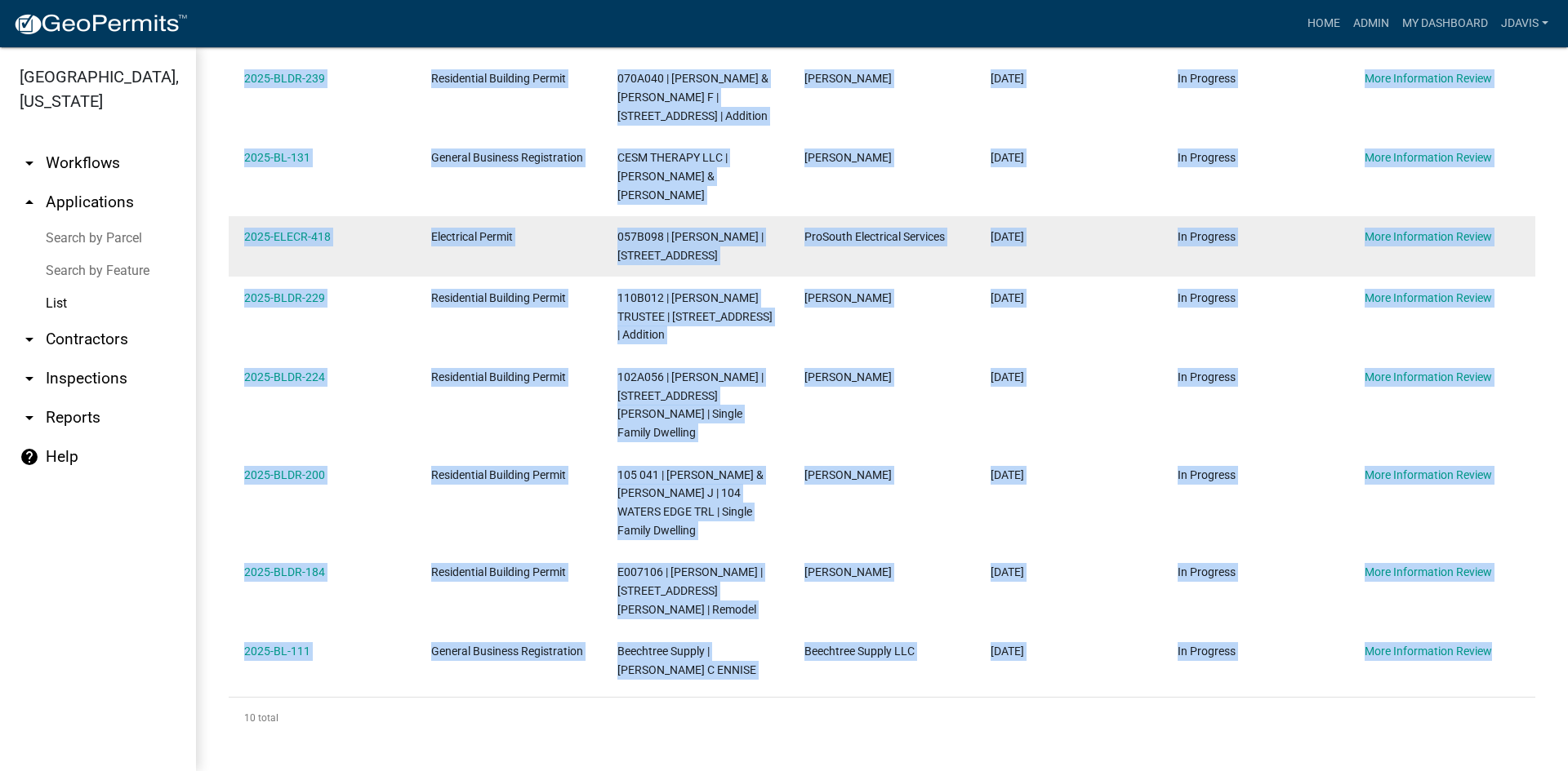
copy div "2025-PLUM-159 Plumbing Permit 102D101 | [PERSON_NAME] | [STREET_ADDRESS] [PERSO…"
